Goal: Ask a question

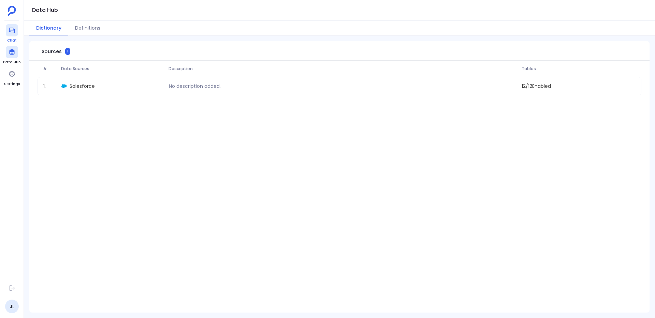
click at [9, 33] on icon at bounding box center [12, 30] width 7 height 7
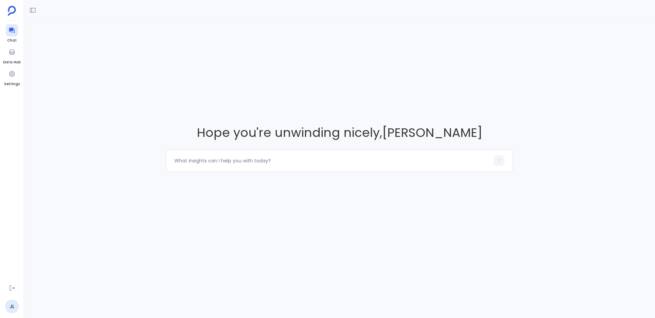
click at [589, 50] on div "Hope you're unwinding nicely , [PERSON_NAME]" at bounding box center [339, 148] width 631 height 255
click at [397, 137] on span "Hope you're unwinding nicely , [PERSON_NAME]" at bounding box center [339, 132] width 347 height 17
click at [376, 164] on textarea at bounding box center [331, 161] width 315 height 7
click at [342, 159] on textarea at bounding box center [331, 161] width 315 height 7
click at [340, 136] on span "Hope you're unwinding nicely , [PERSON_NAME]" at bounding box center [339, 132] width 347 height 17
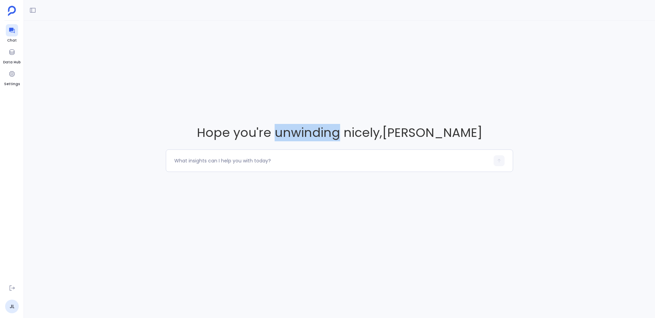
click at [340, 136] on span "Hope you're unwinding nicely , [PERSON_NAME]" at bounding box center [339, 132] width 347 height 17
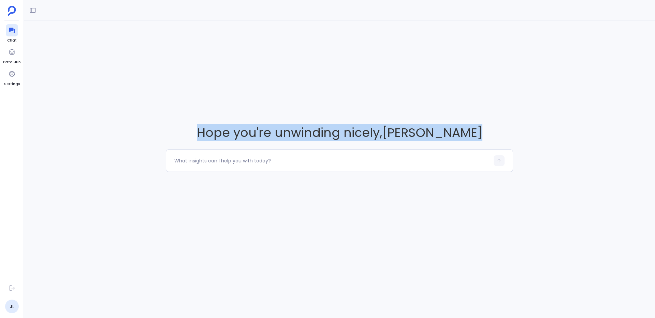
click at [340, 136] on span "Hope you're unwinding nicely , [PERSON_NAME]" at bounding box center [339, 132] width 347 height 17
click at [343, 136] on span "Hope you're unwinding nicely , [PERSON_NAME]" at bounding box center [339, 132] width 347 height 17
